Goal: Task Accomplishment & Management: Manage account settings

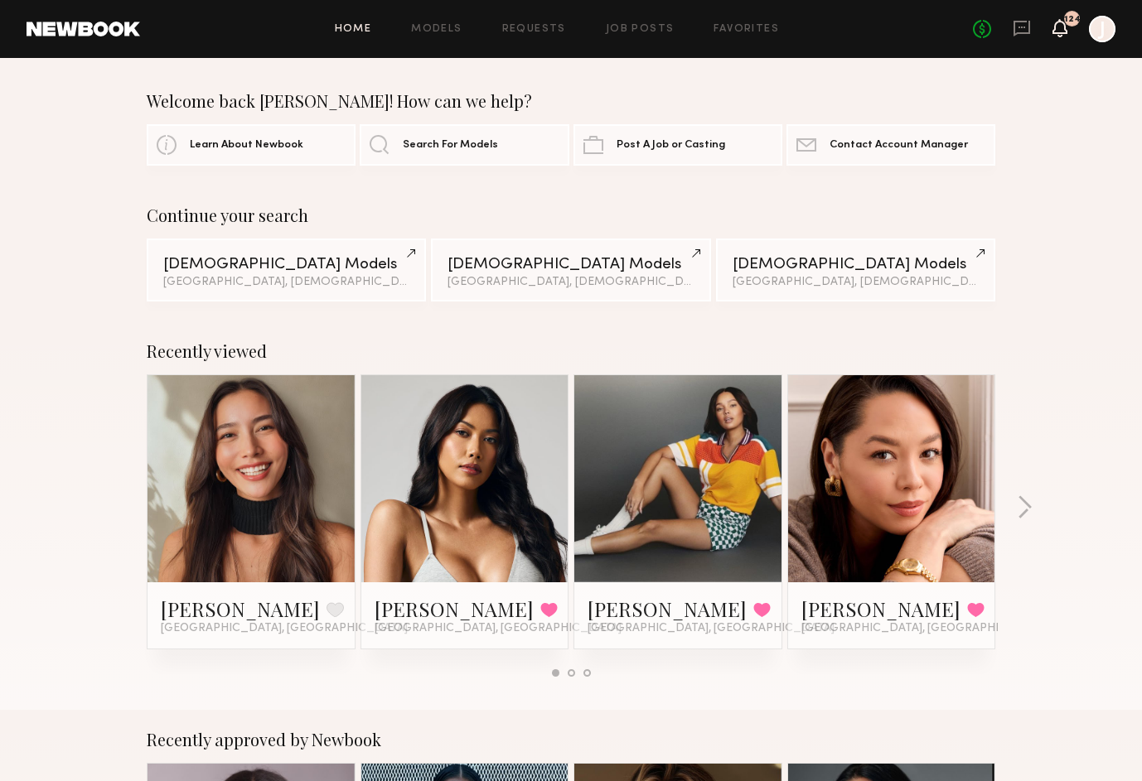
click at [1062, 19] on icon at bounding box center [1059, 28] width 15 height 18
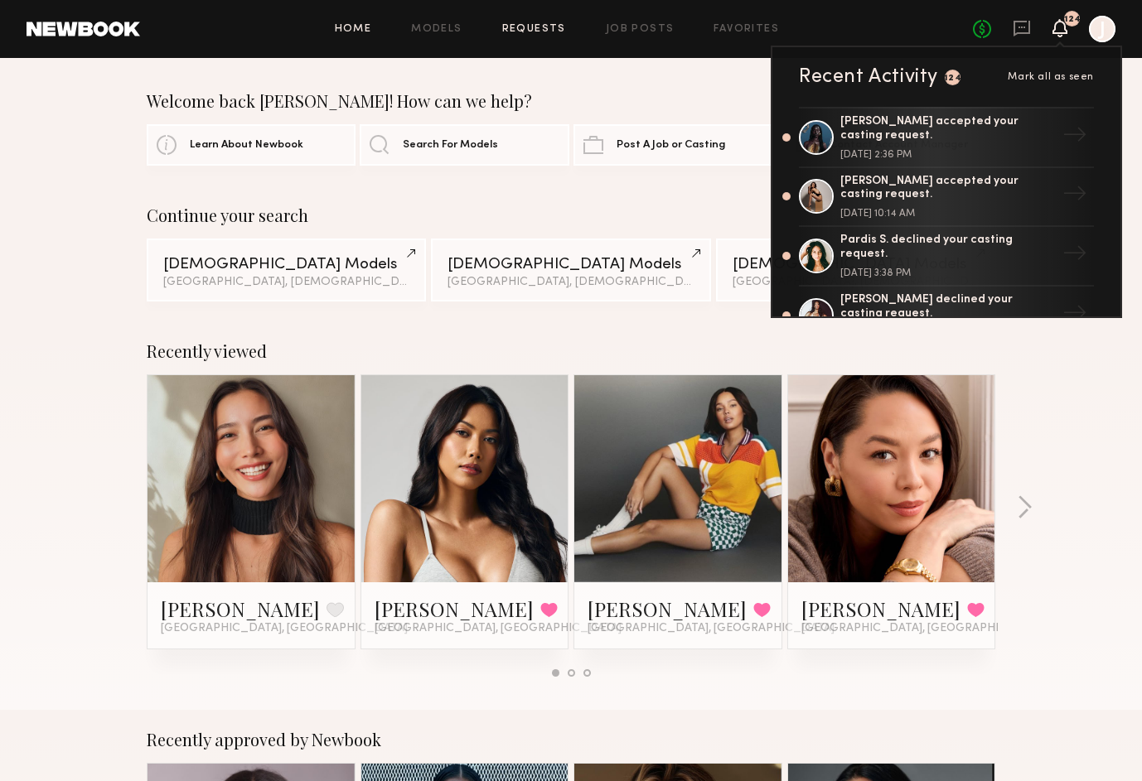
click at [537, 29] on link "Requests" at bounding box center [534, 29] width 64 height 11
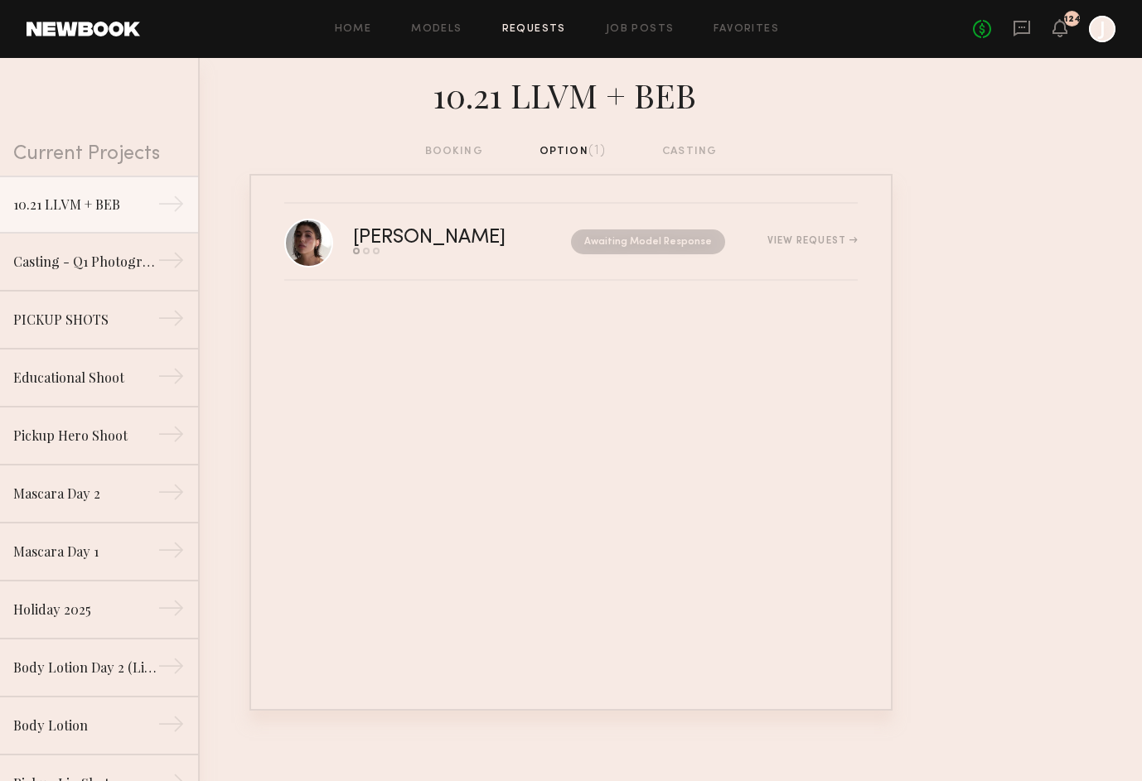
click at [679, 153] on div "booking option (1) casting" at bounding box center [571, 152] width 292 height 18
click at [126, 260] on div "Casting - Q1 Photography" at bounding box center [85, 261] width 144 height 20
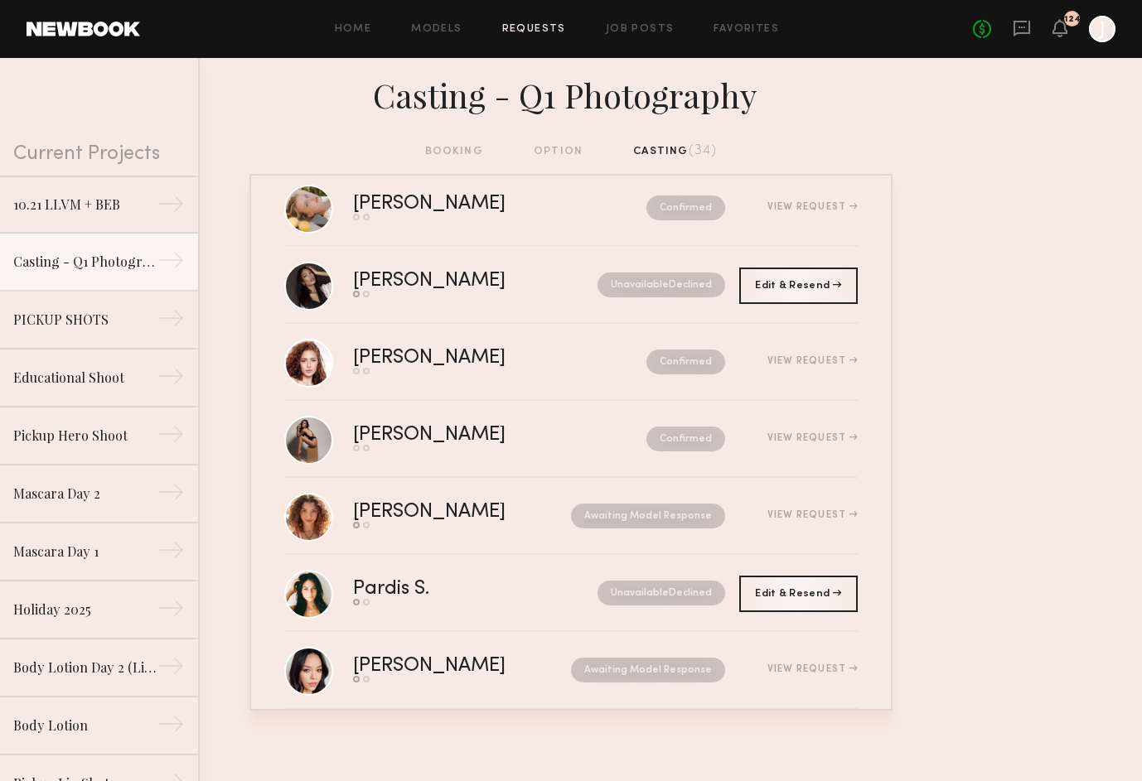
scroll to position [1106, 0]
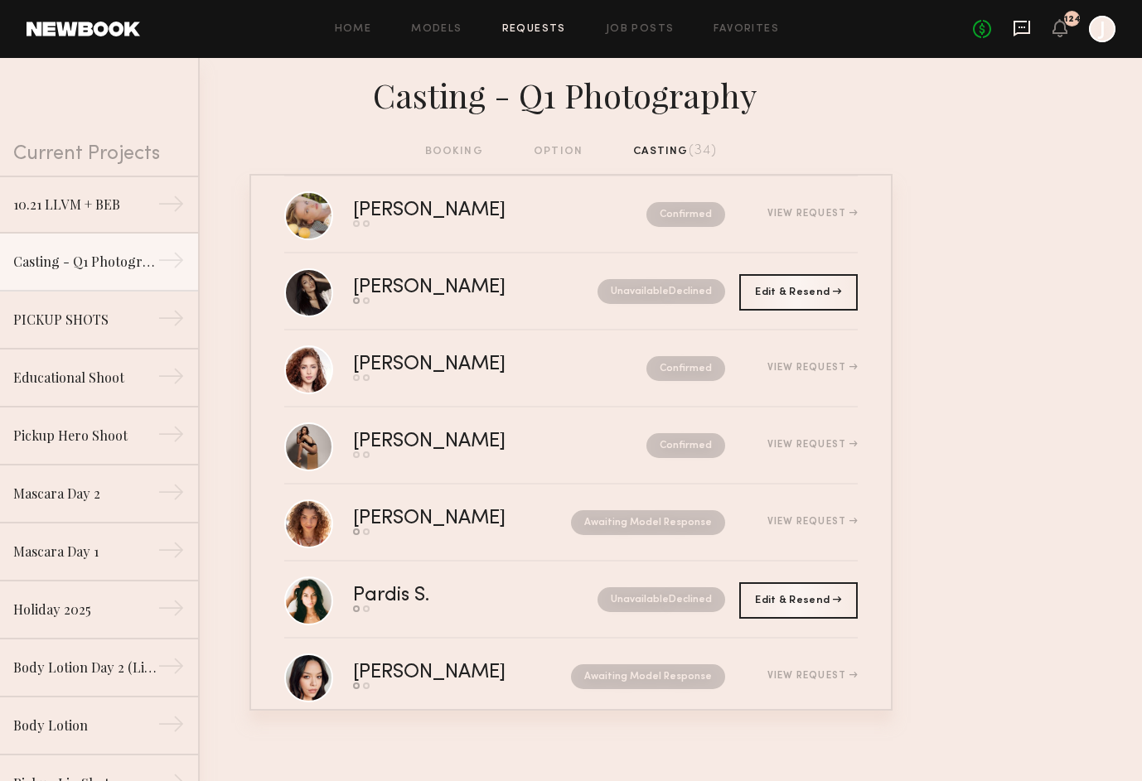
click at [1024, 22] on icon at bounding box center [1021, 28] width 18 height 18
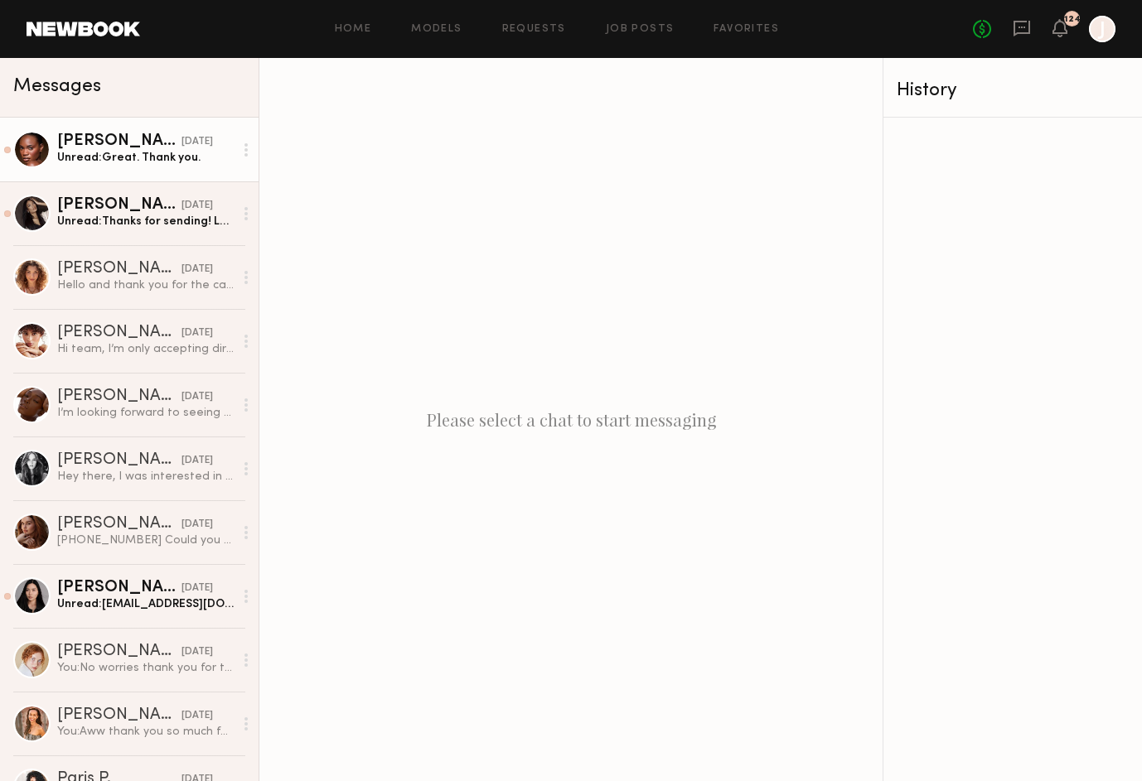
click at [152, 145] on div "[PERSON_NAME]" at bounding box center [119, 141] width 124 height 17
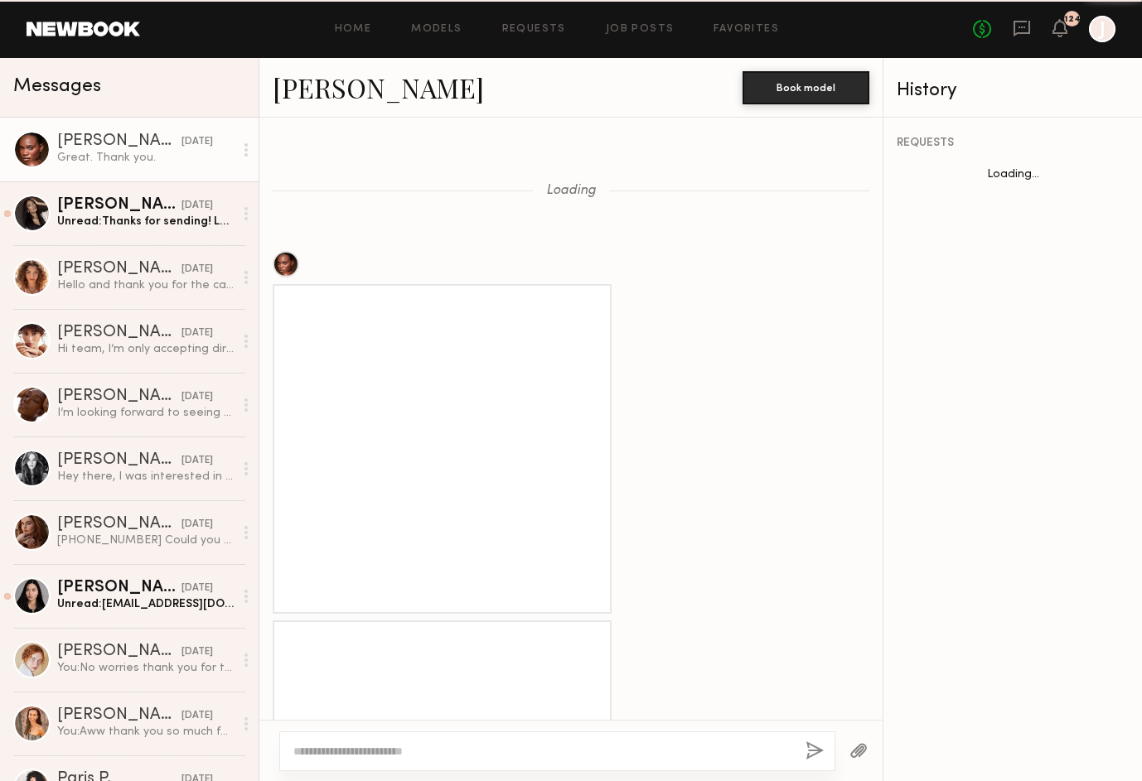
scroll to position [1492, 0]
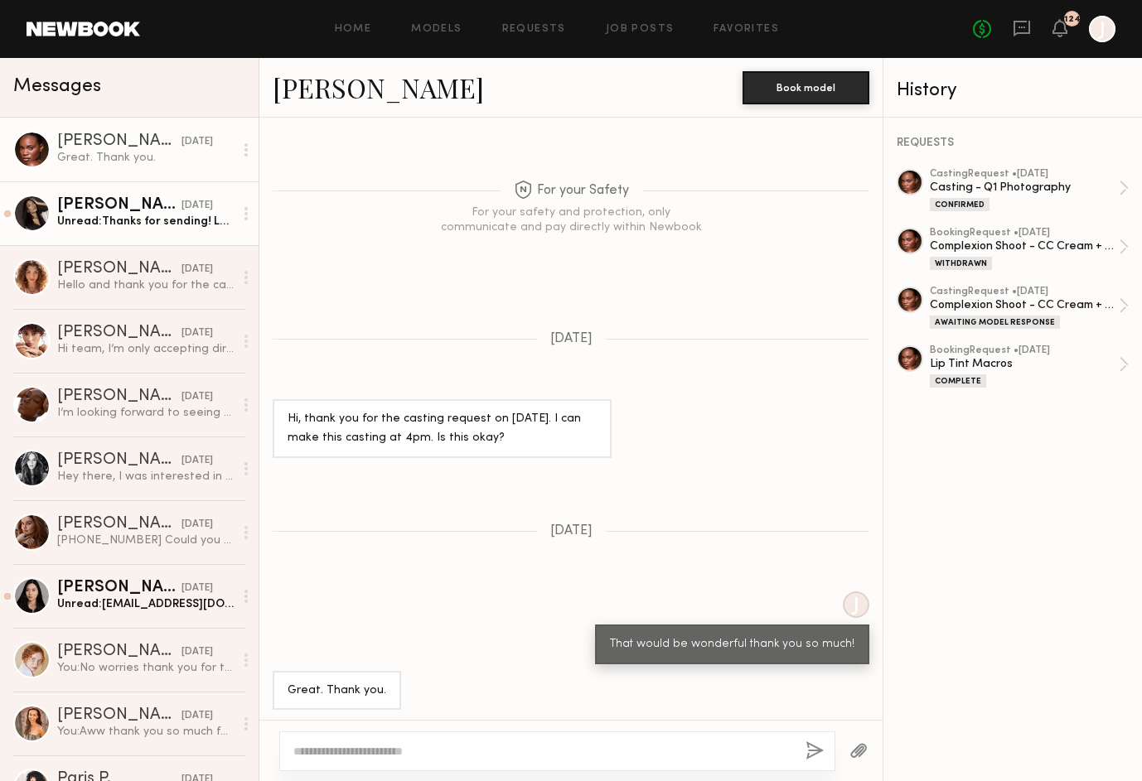
click at [114, 201] on div "[PERSON_NAME]" at bounding box center [119, 205] width 124 height 17
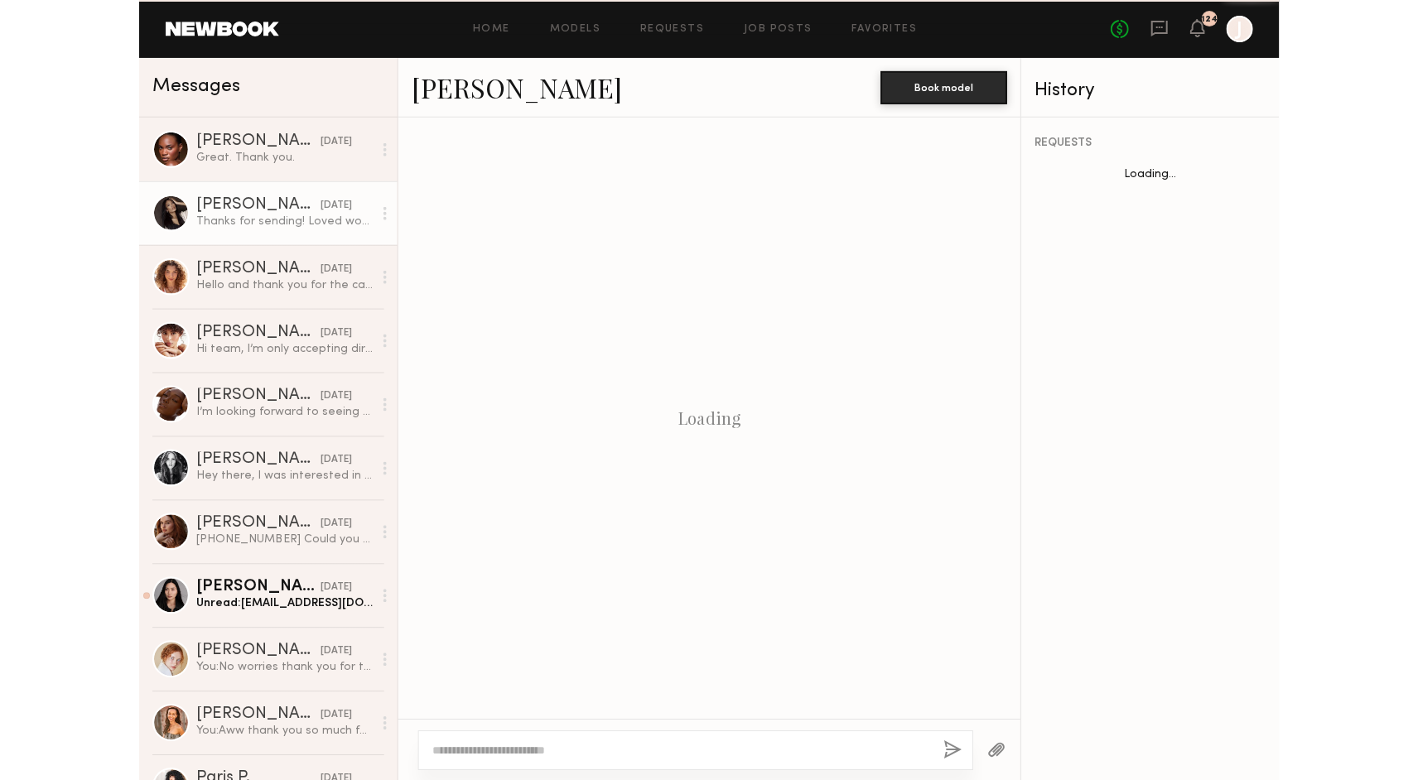
scroll to position [308, 0]
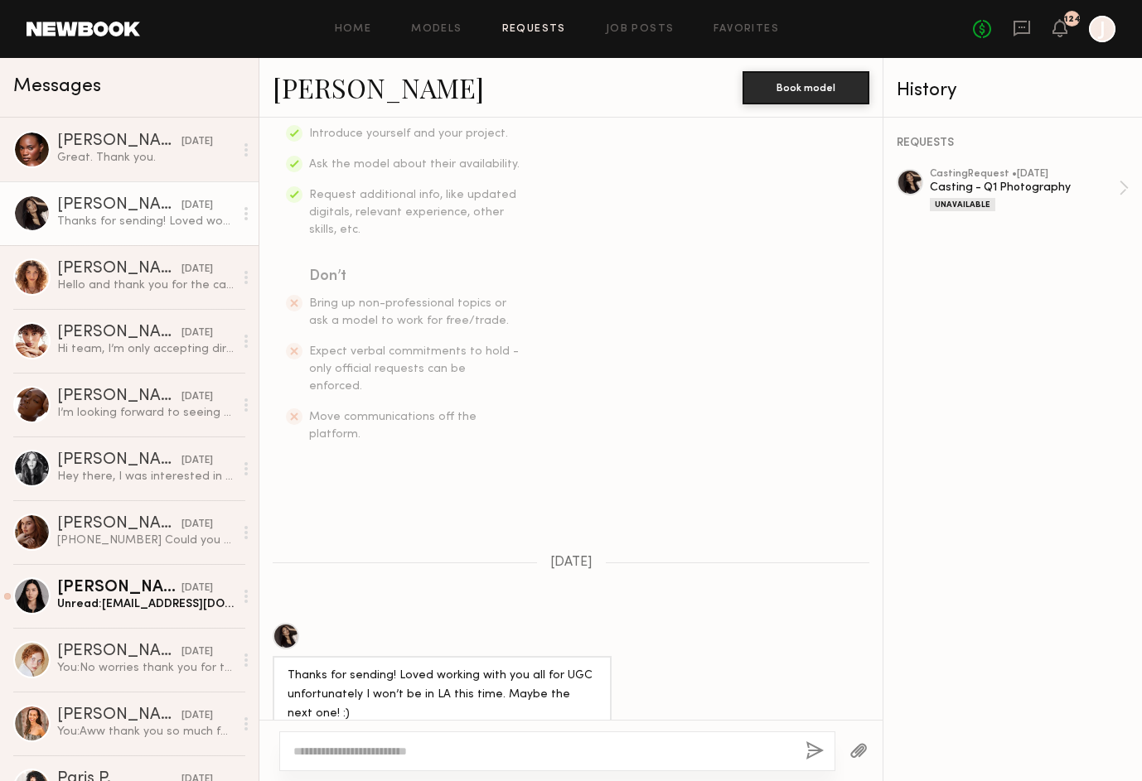
click at [538, 32] on link "Requests" at bounding box center [534, 29] width 64 height 11
